Goal: Obtain resource: Obtain resource

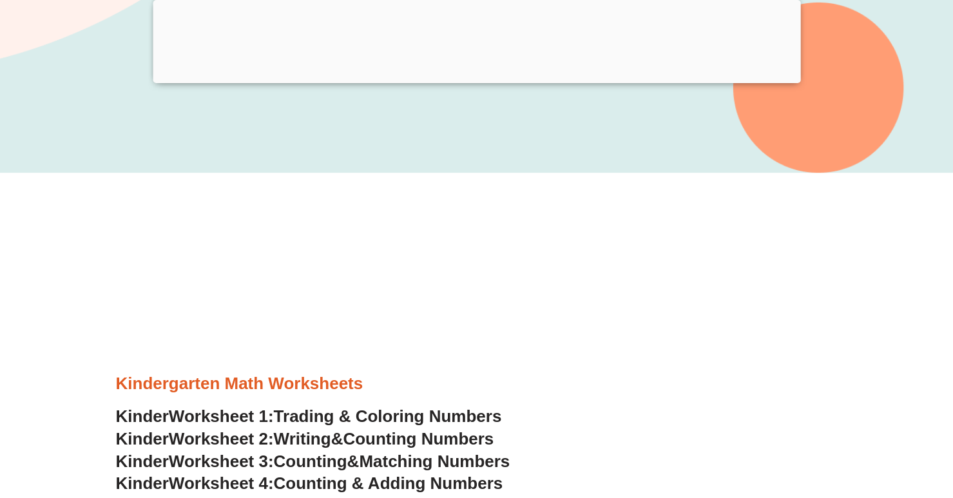
scroll to position [349, 0]
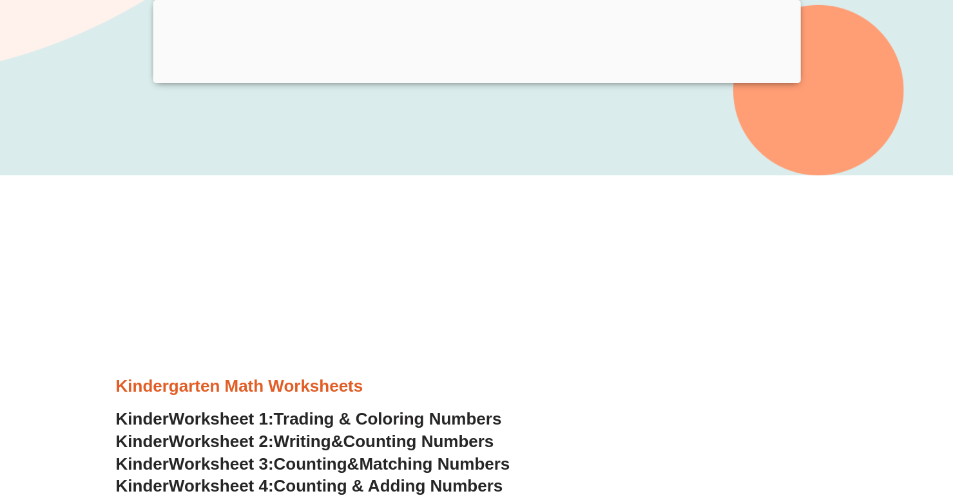
click at [233, 425] on span "Worksheet 1:" at bounding box center [221, 418] width 105 height 19
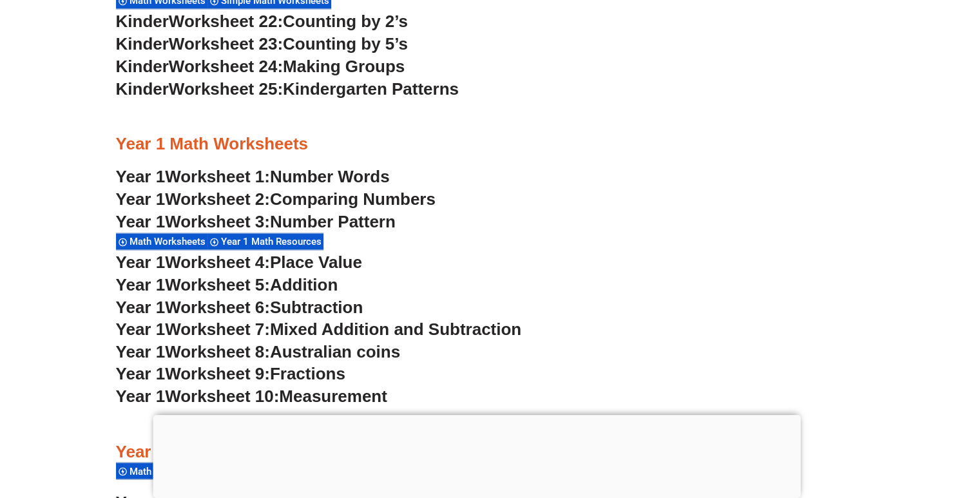
scroll to position [1171, 0]
click at [377, 195] on span "Comparing Numbers" at bounding box center [353, 199] width 166 height 19
click at [309, 283] on span "Addition" at bounding box center [304, 284] width 68 height 19
click at [314, 308] on span "Subtraction" at bounding box center [316, 307] width 93 height 19
click at [410, 327] on span "Mixed Addition and Subtraction" at bounding box center [395, 329] width 251 height 19
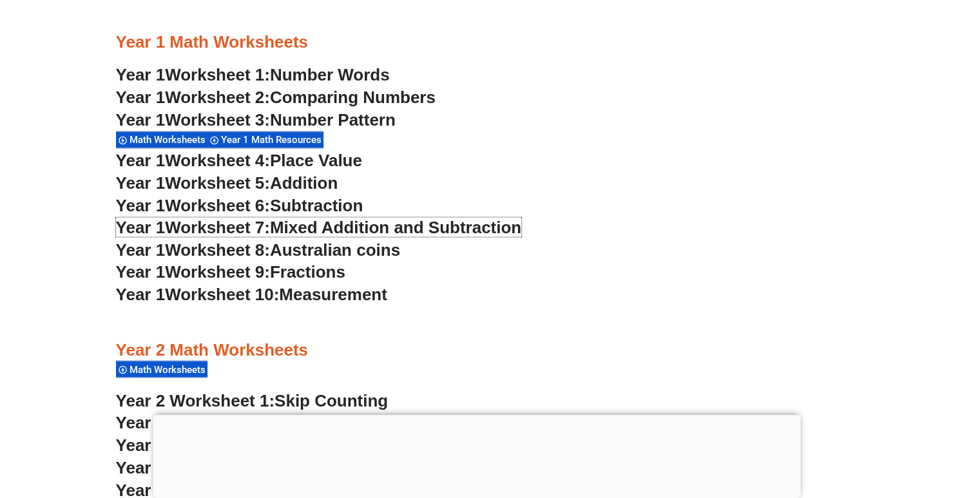
scroll to position [1277, 0]
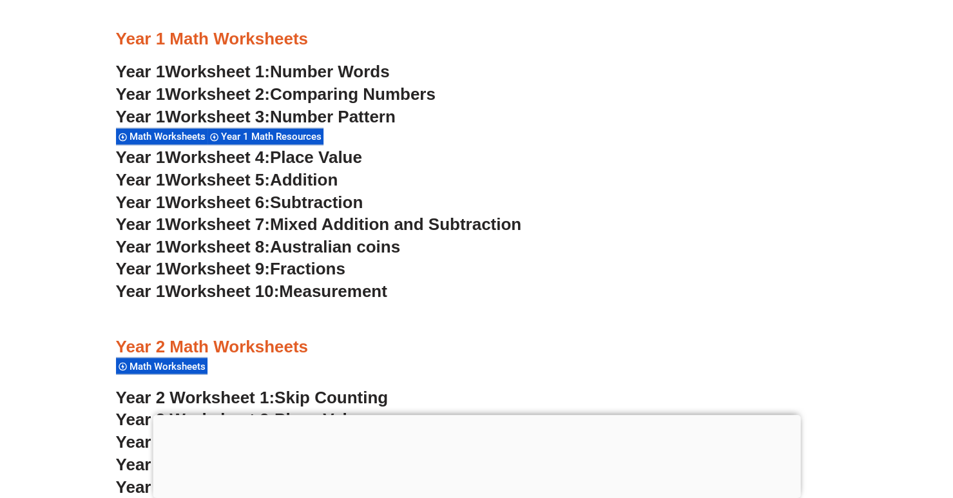
click at [354, 291] on span "Measurement" at bounding box center [333, 290] width 108 height 19
